Goal: Information Seeking & Learning: Understand process/instructions

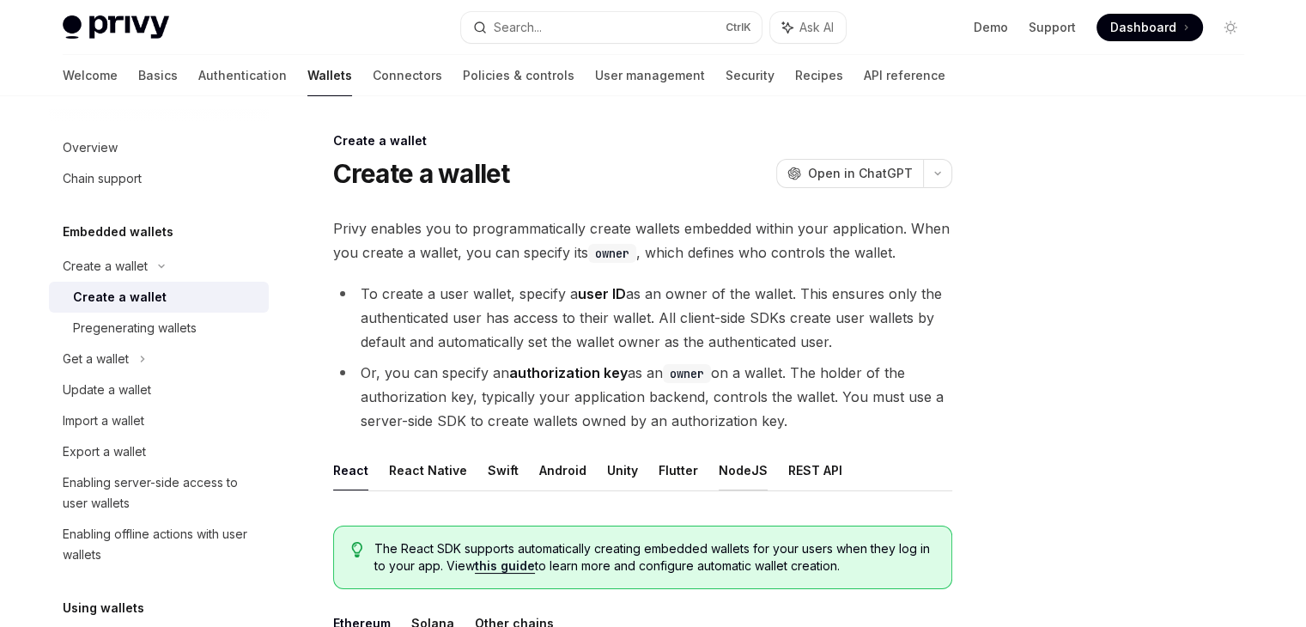
click at [734, 480] on button "NodeJS" at bounding box center [743, 470] width 49 height 40
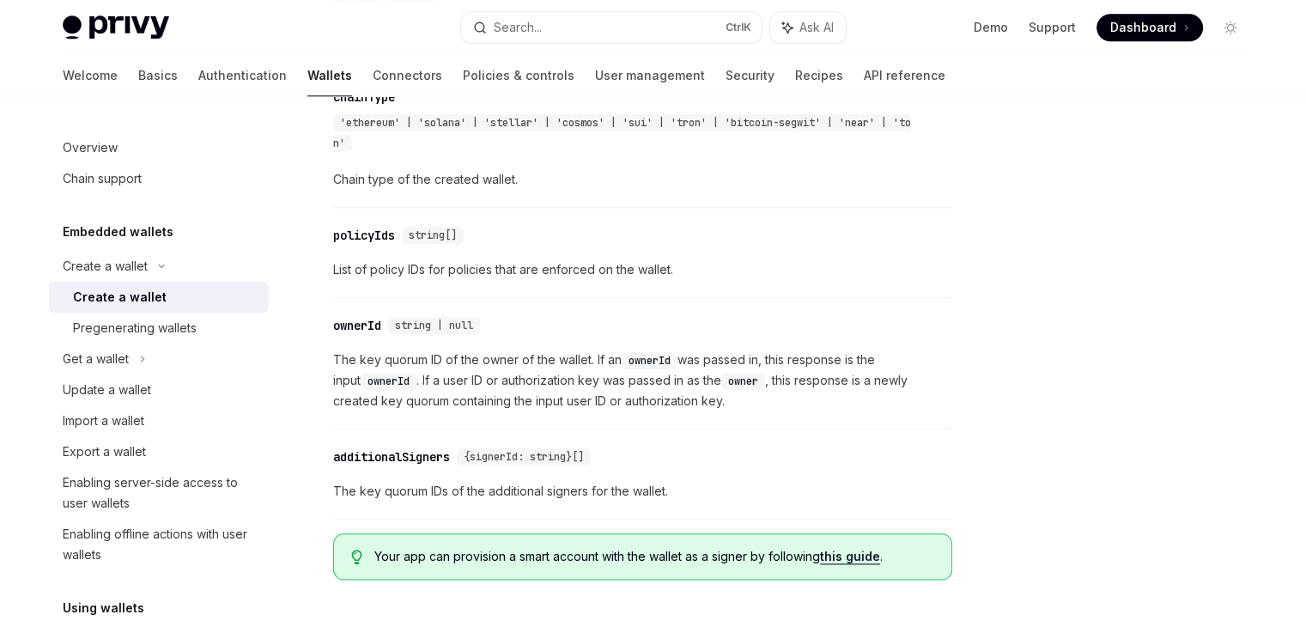
scroll to position [1975, 0]
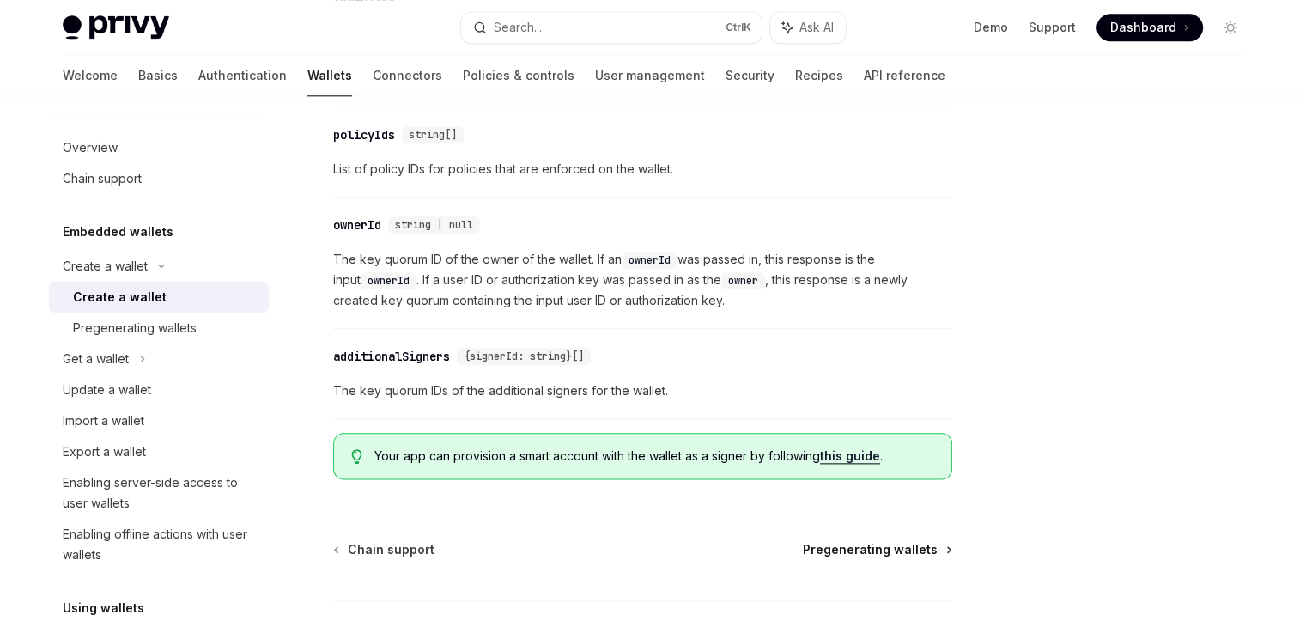
click at [847, 558] on span "Pregenerating wallets" at bounding box center [870, 549] width 135 height 17
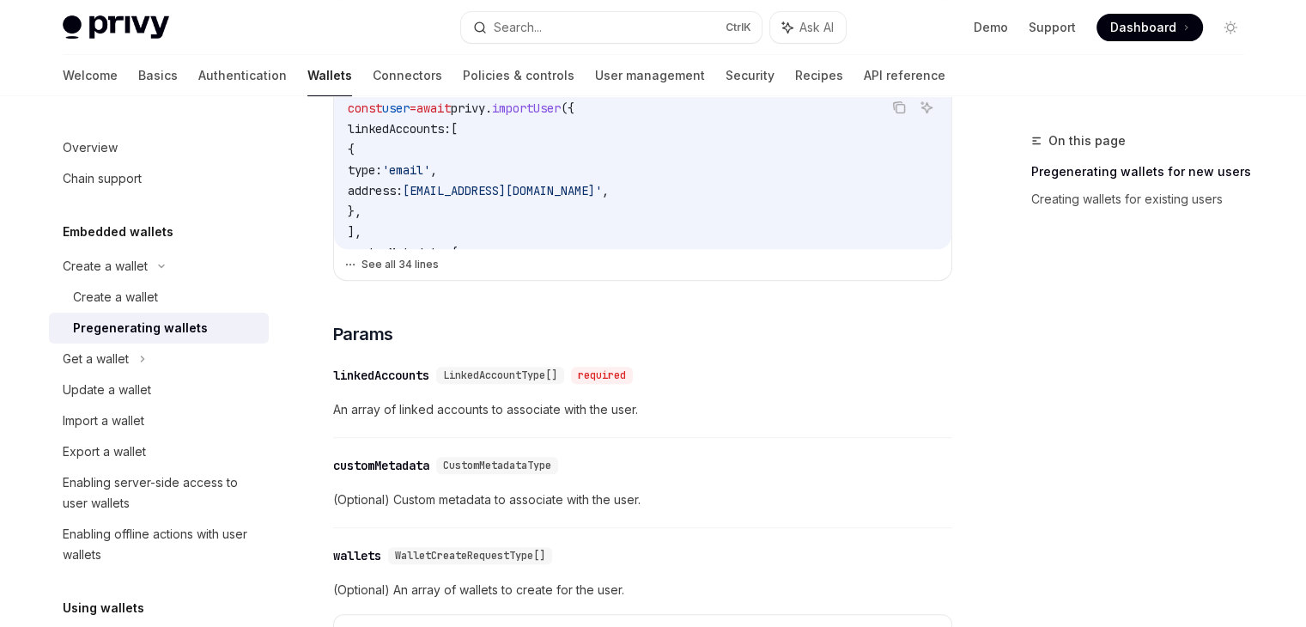
scroll to position [601, 0]
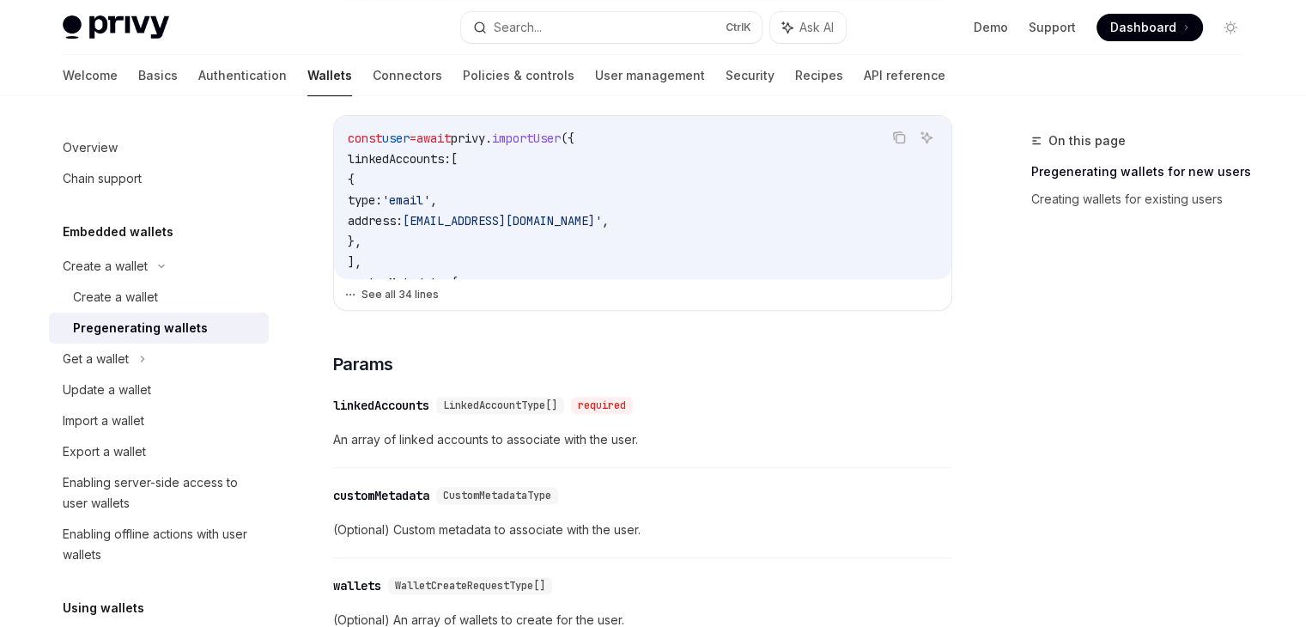
click at [434, 304] on button "See all 34 lines" at bounding box center [642, 295] width 597 height 24
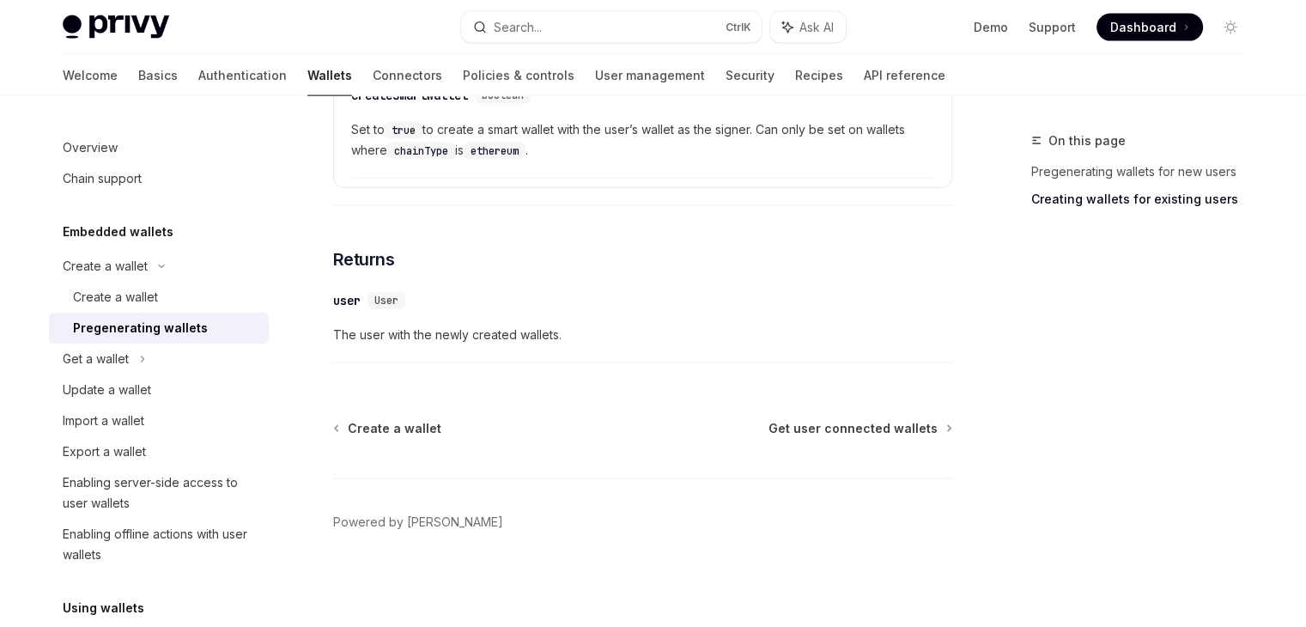
scroll to position [3899, 0]
click at [853, 423] on span "Get user connected wallets" at bounding box center [853, 428] width 169 height 17
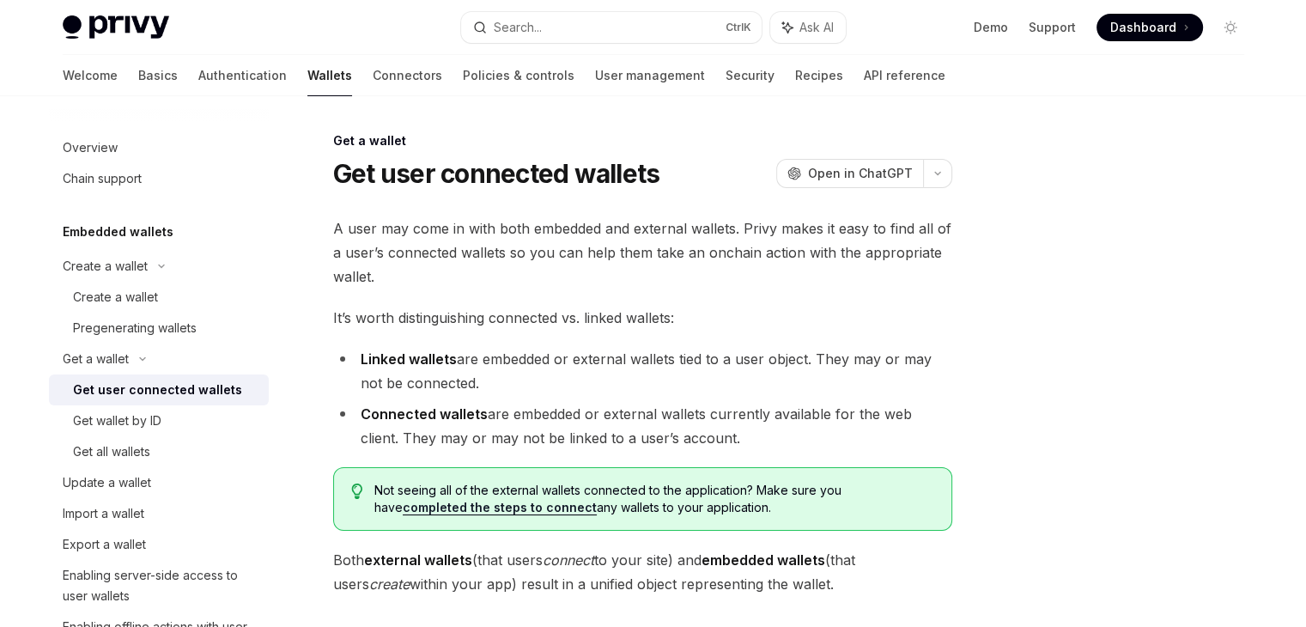
type textarea "*"
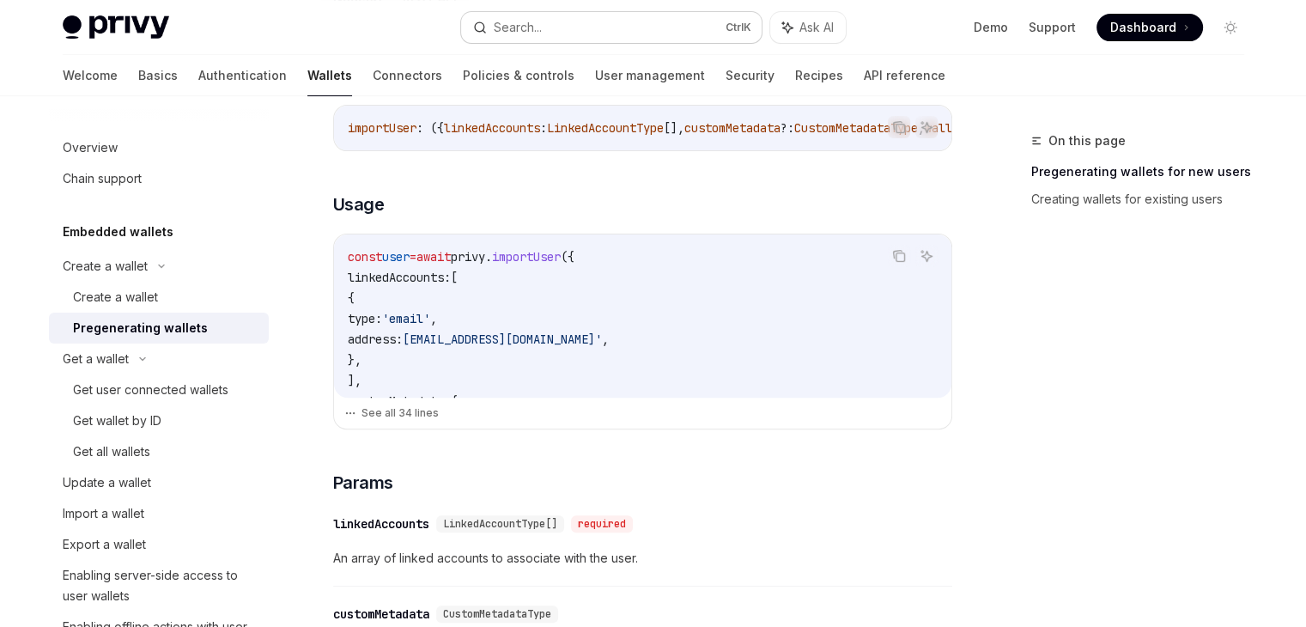
scroll to position [409, 0]
